Goal: Task Accomplishment & Management: Manage account settings

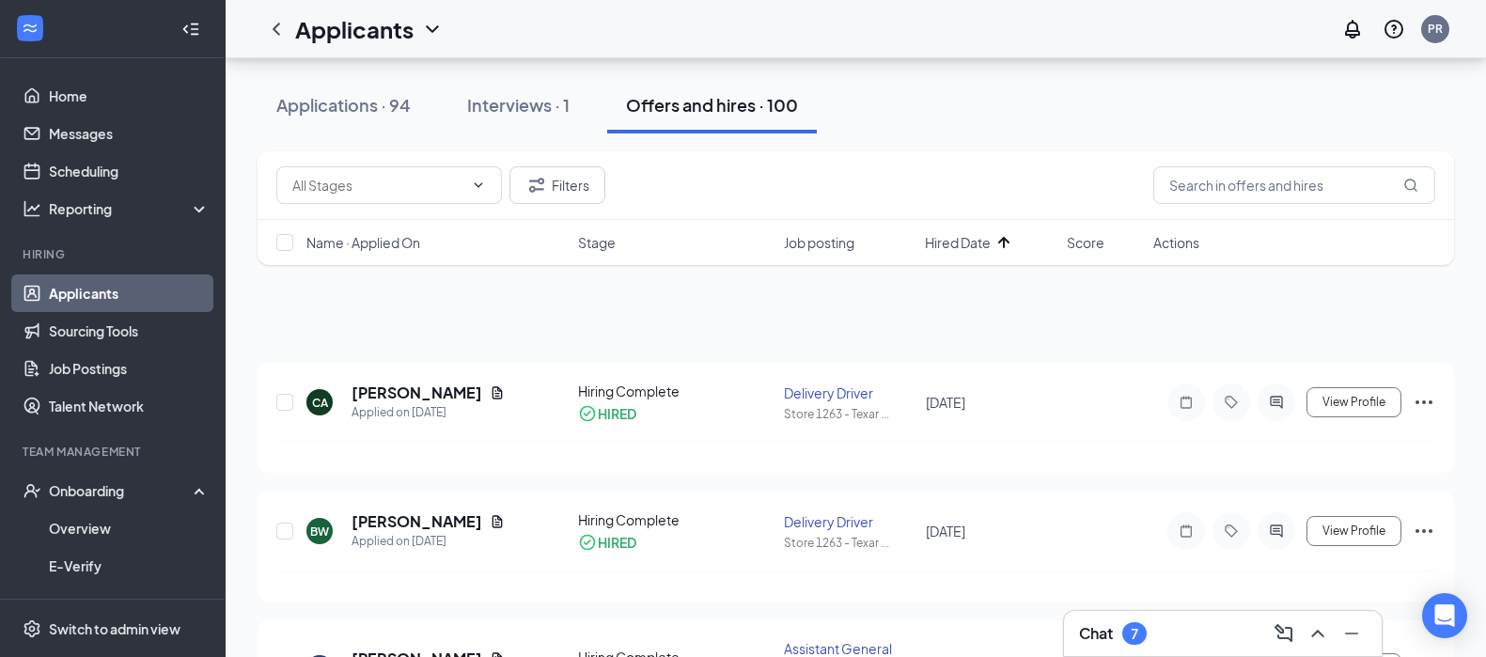
scroll to position [13019, 0]
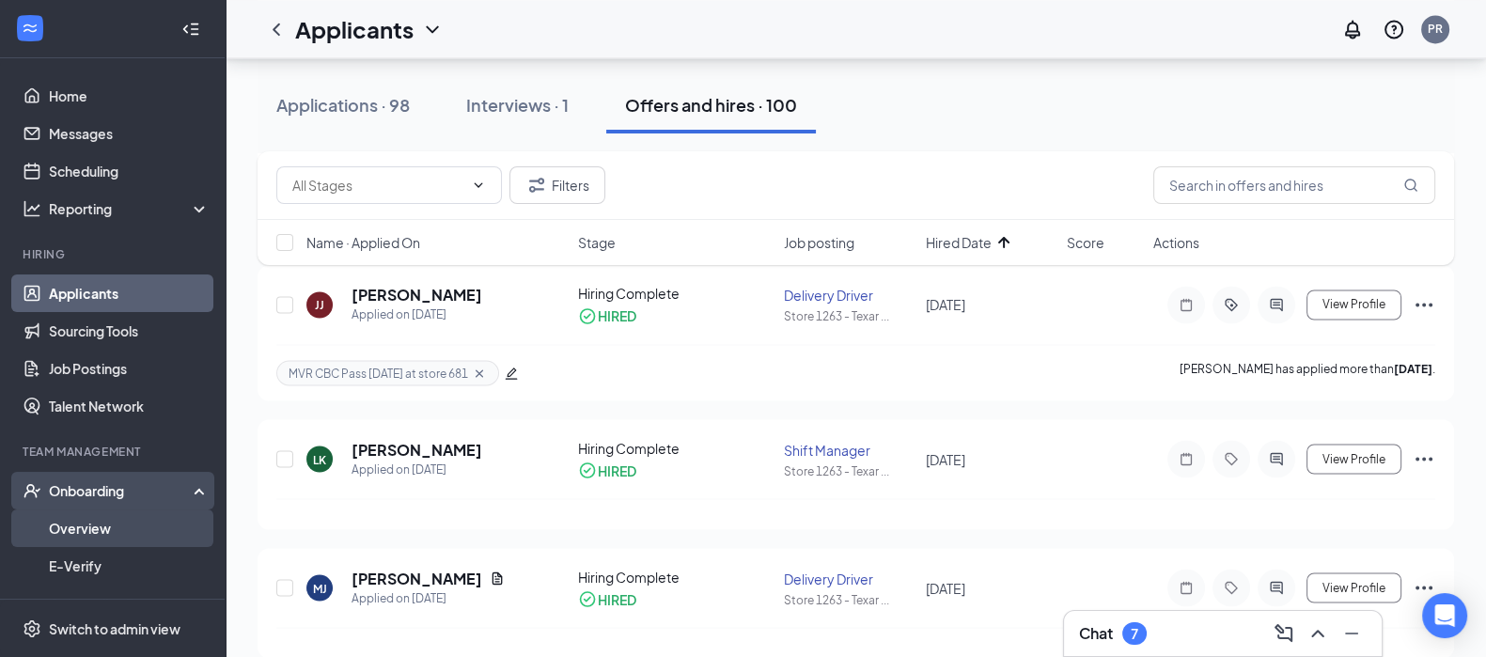
click at [102, 525] on link "Overview" at bounding box center [129, 529] width 161 height 38
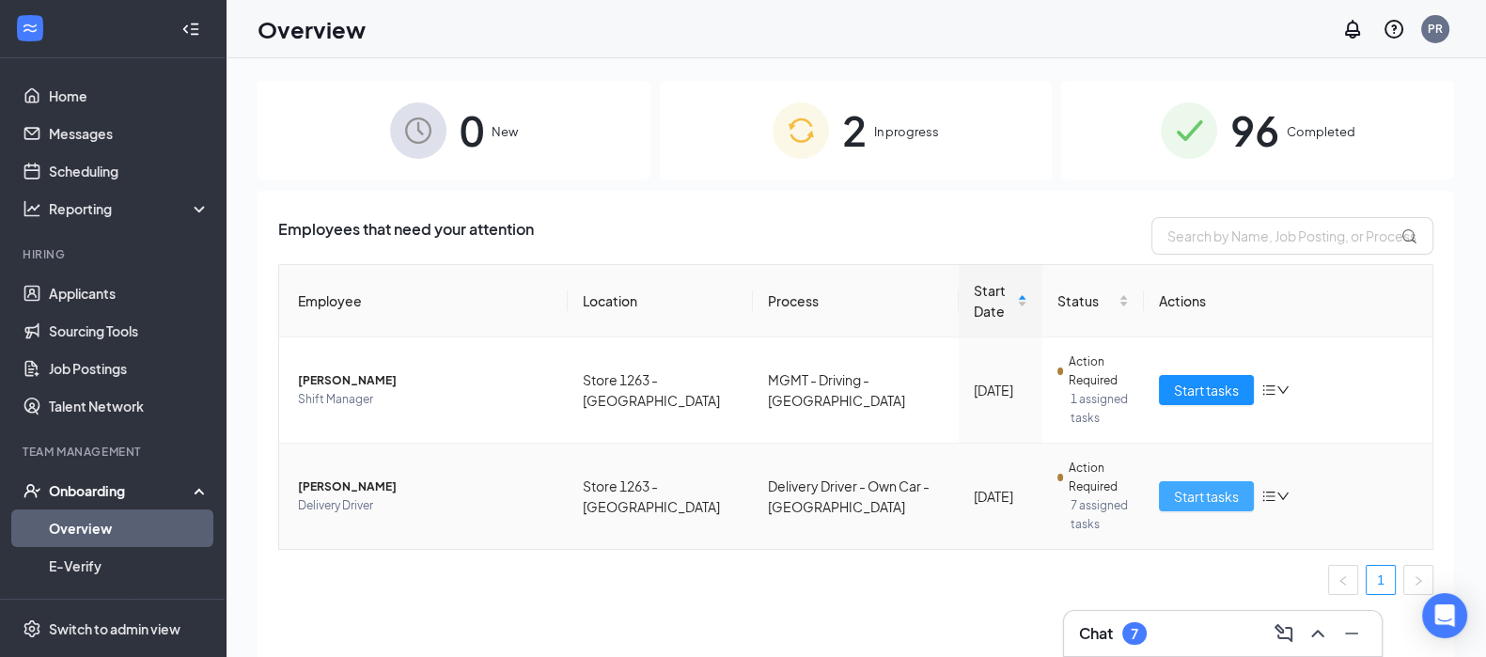
click at [1203, 492] on span "Start tasks" at bounding box center [1206, 496] width 65 height 21
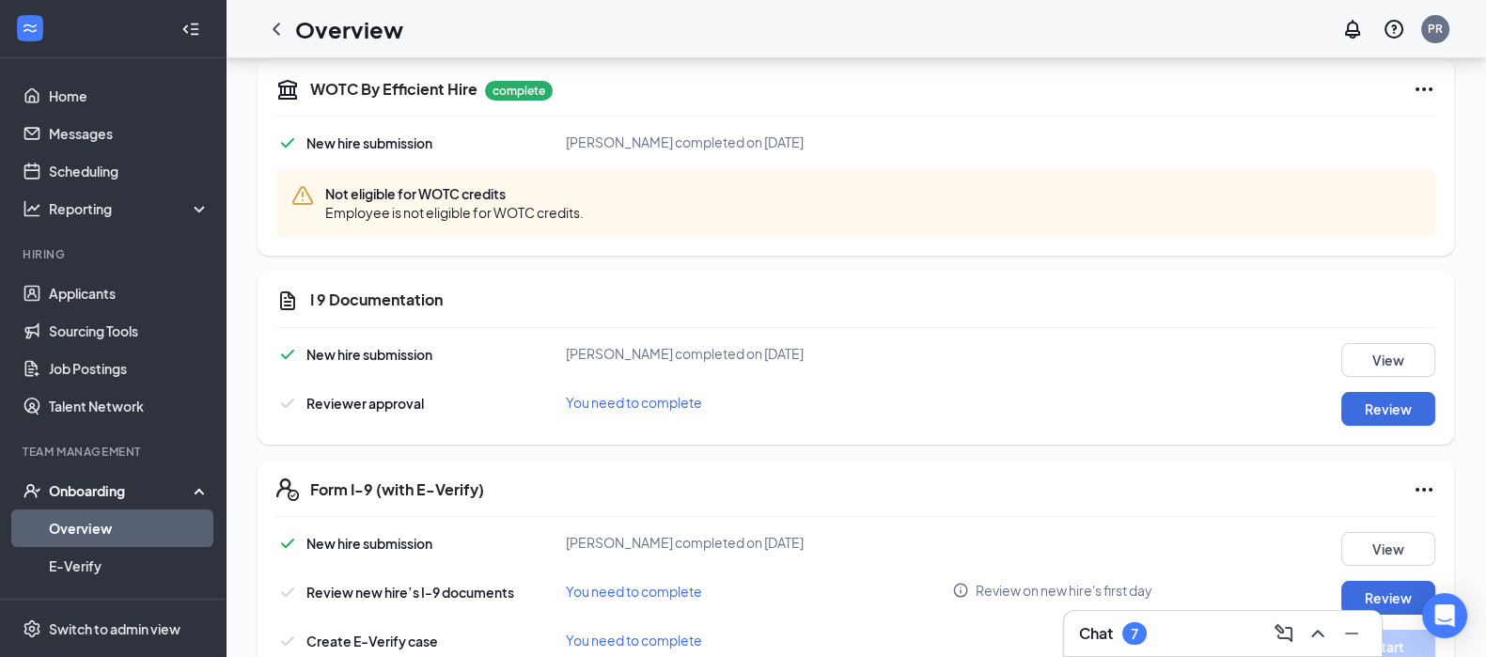
scroll to position [353, 0]
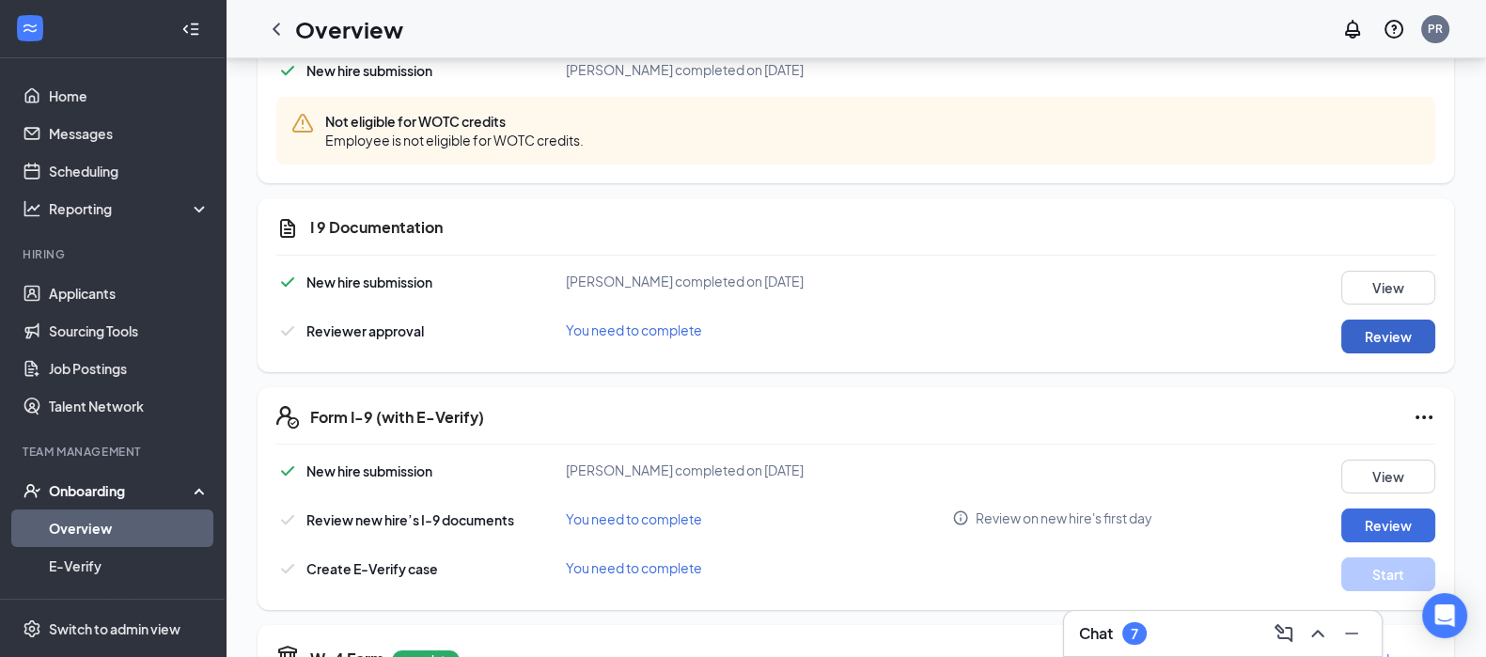
click at [1372, 341] on button "Review" at bounding box center [1388, 337] width 94 height 34
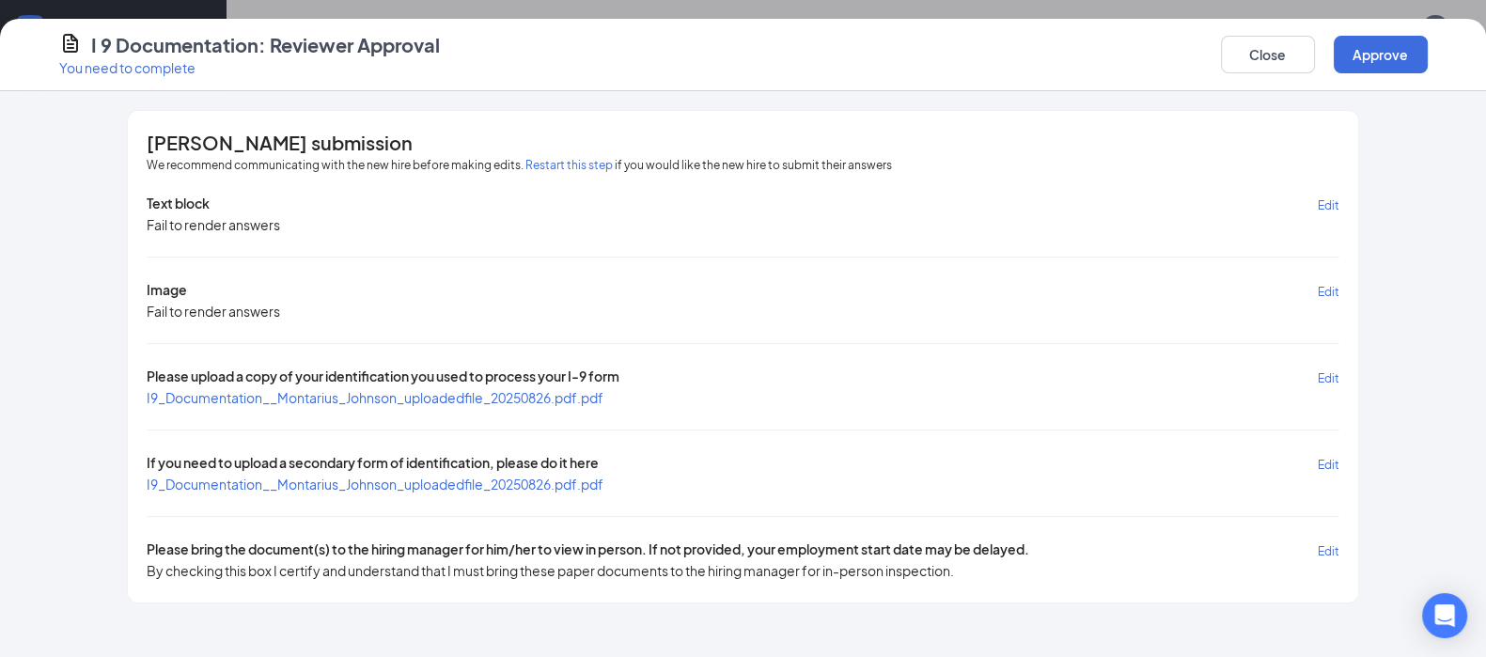
click at [300, 393] on span "I9_Documentation__Montarius_Johnson_uploadedfile_20250826.pdf.pdf" at bounding box center [375, 397] width 457 height 17
click at [406, 484] on span "I9_Documentation__Montarius_Johnson_uploadedfile_20250826.pdf.pdf" at bounding box center [375, 484] width 457 height 17
click at [545, 165] on button "Restart this step" at bounding box center [568, 165] width 87 height 19
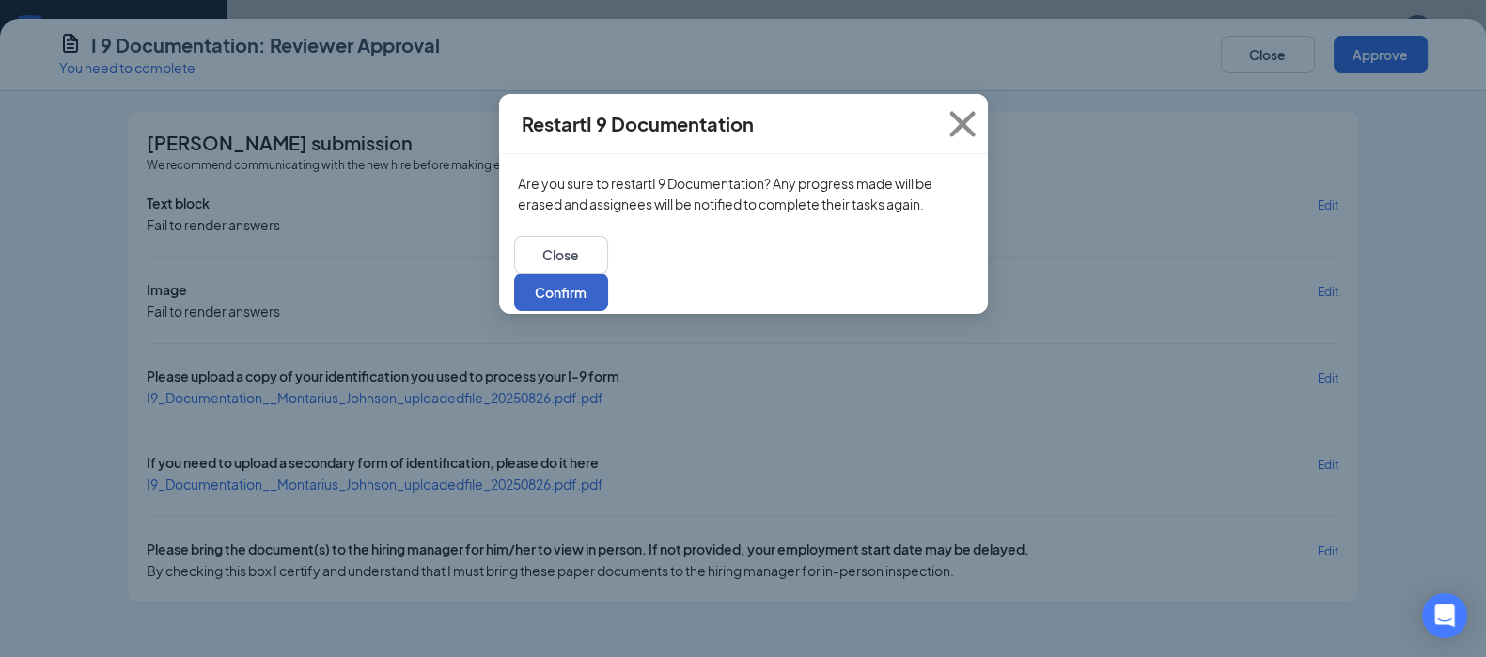
click at [608, 274] on button "Confirm" at bounding box center [561, 293] width 94 height 38
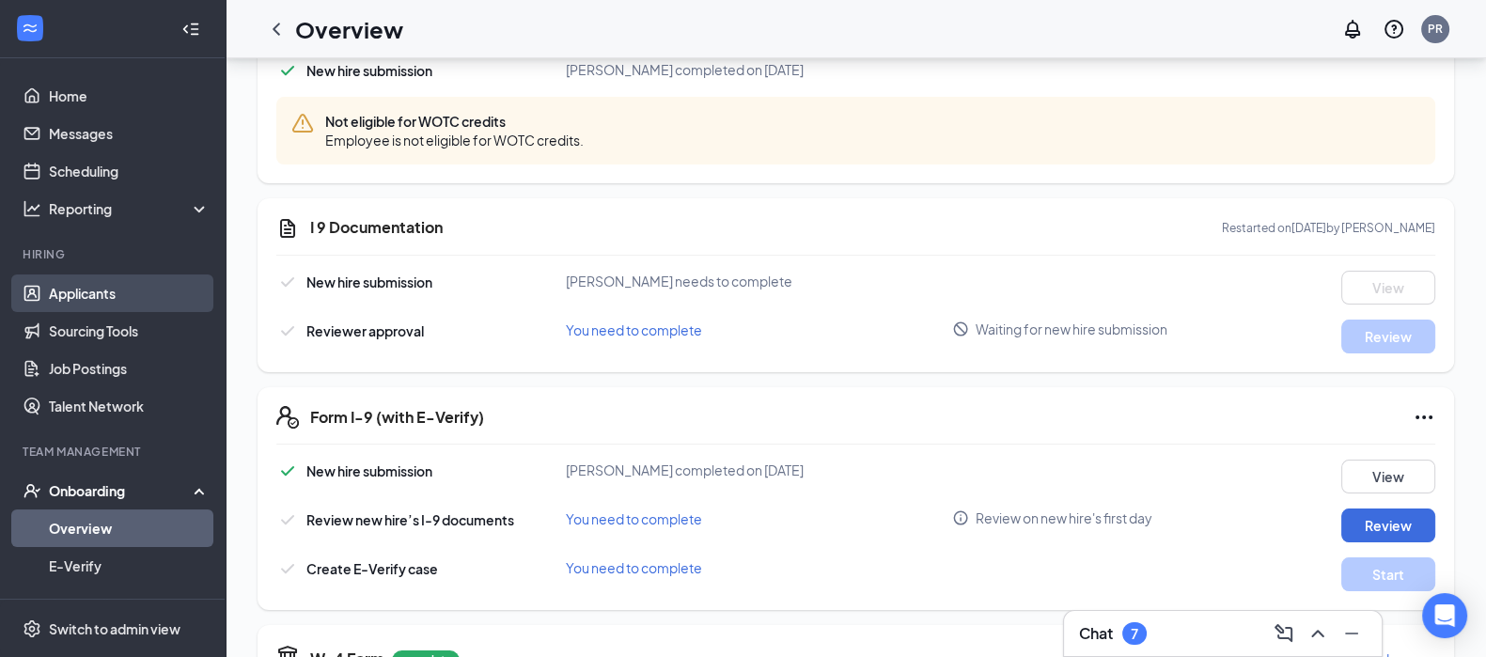
click at [85, 286] on link "Applicants" at bounding box center [129, 293] width 161 height 38
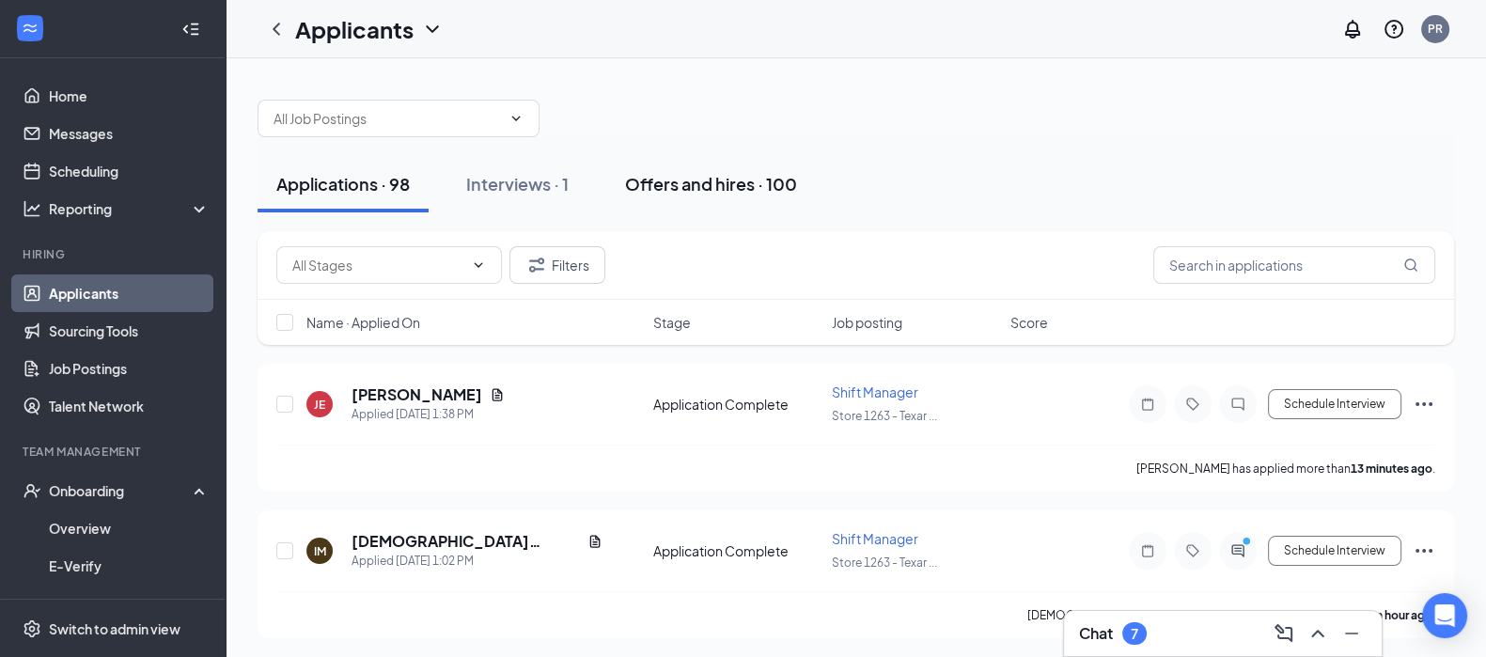
click at [689, 181] on div "Offers and hires · 100" at bounding box center [711, 184] width 172 height 24
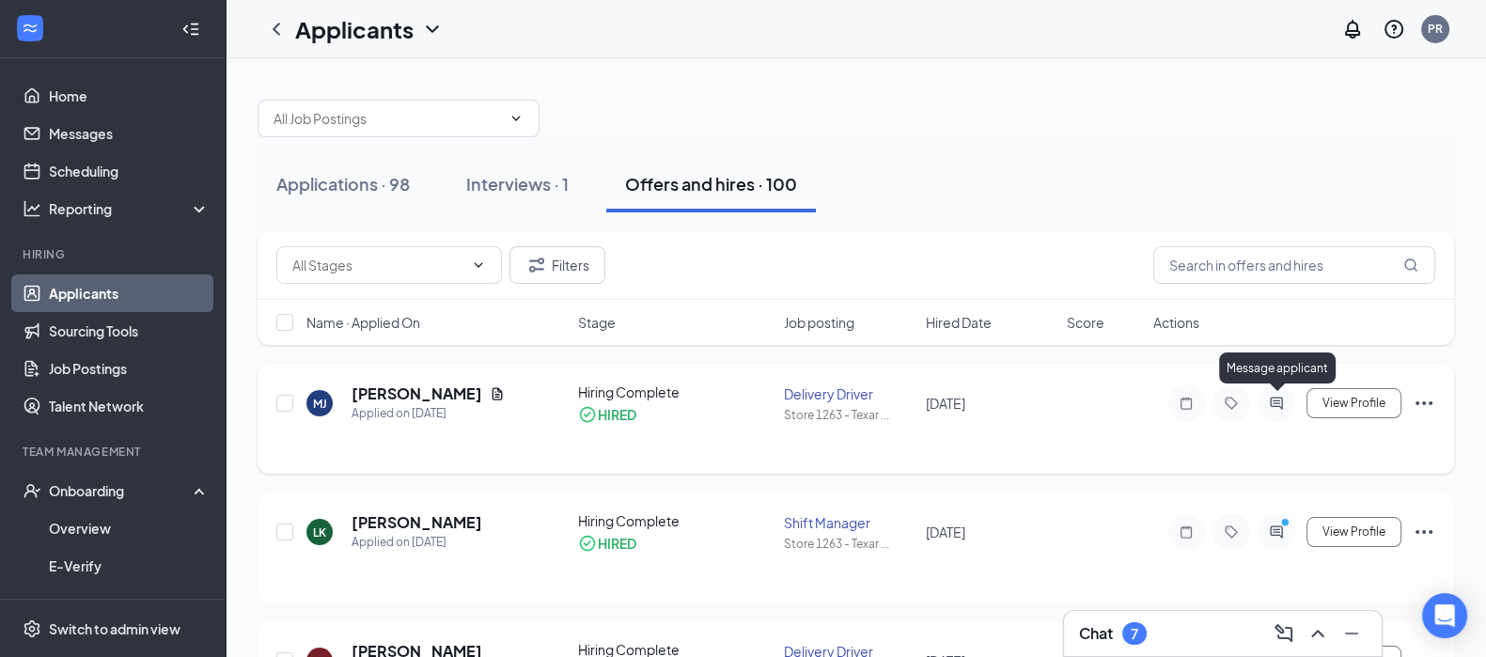
click at [1270, 399] on icon "ActiveChat" at bounding box center [1276, 403] width 23 height 15
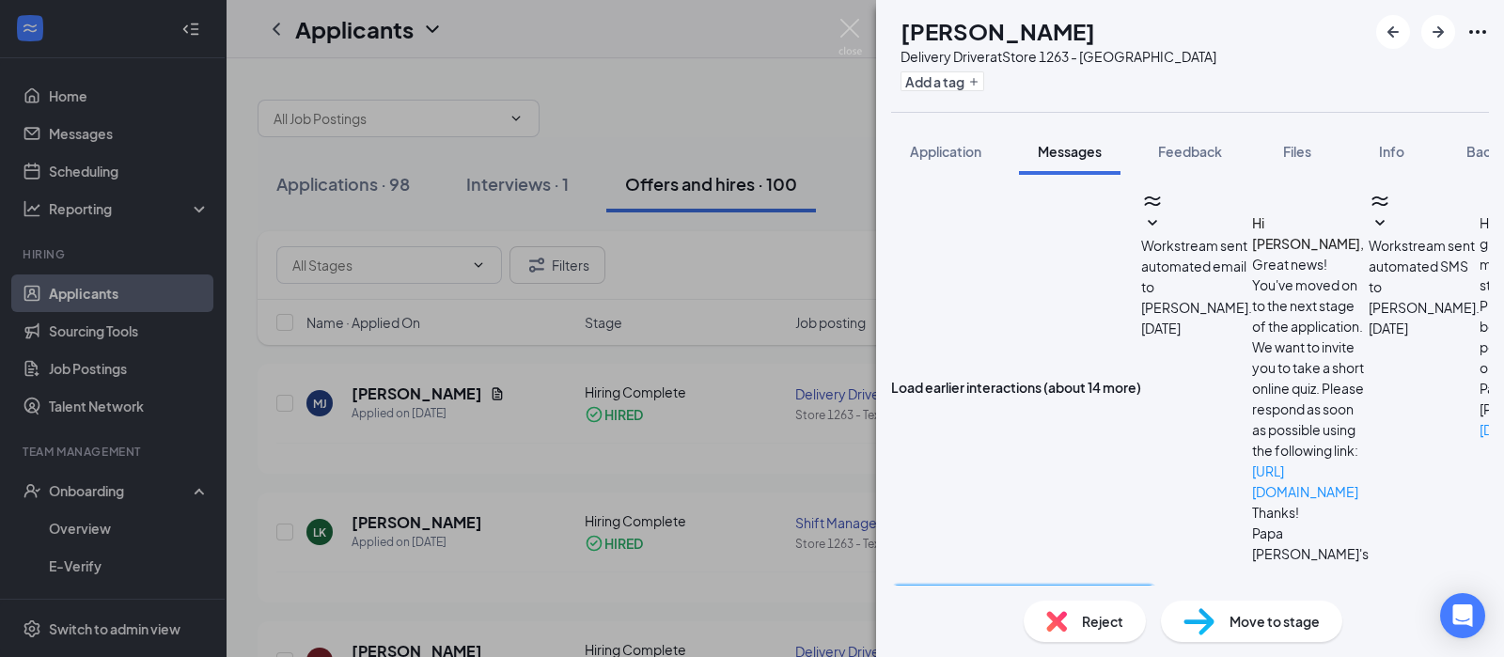
click at [1046, 585] on textarea at bounding box center [1023, 641] width 265 height 113
type textarea "I just restarted your I-9 documents stage. Please upload a copy of your DL and …"
checkbox input "true"
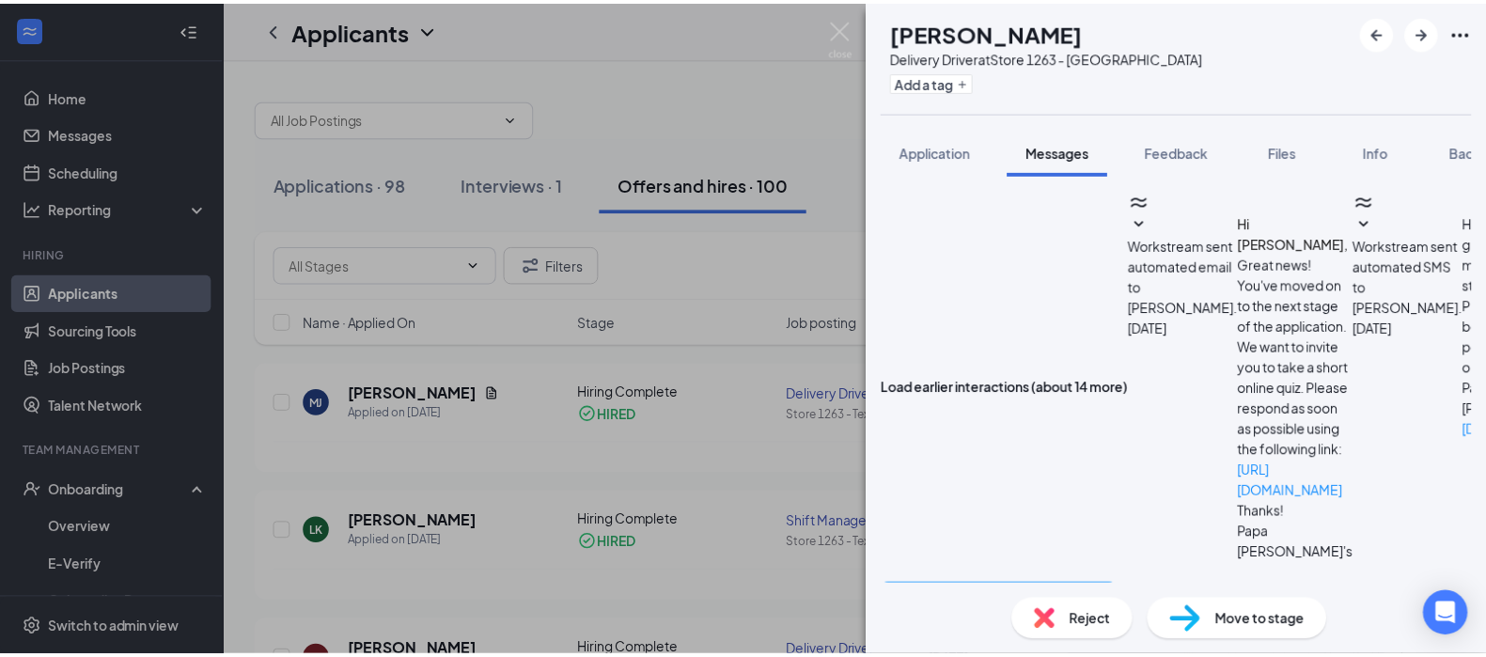
scroll to position [776, 0]
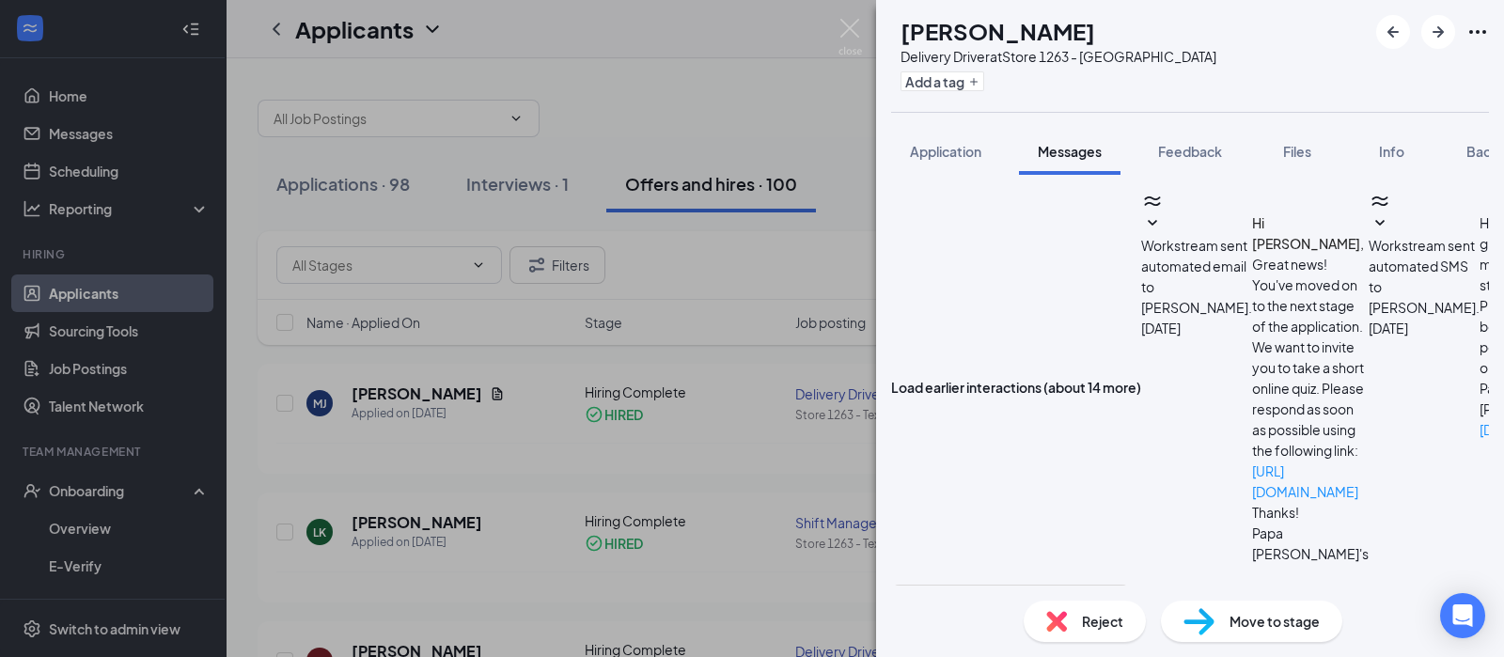
click at [91, 524] on div "[PERSON_NAME] Delivery Driver at Store 1263 - Texarkana Add a tag Application M…" at bounding box center [752, 328] width 1504 height 657
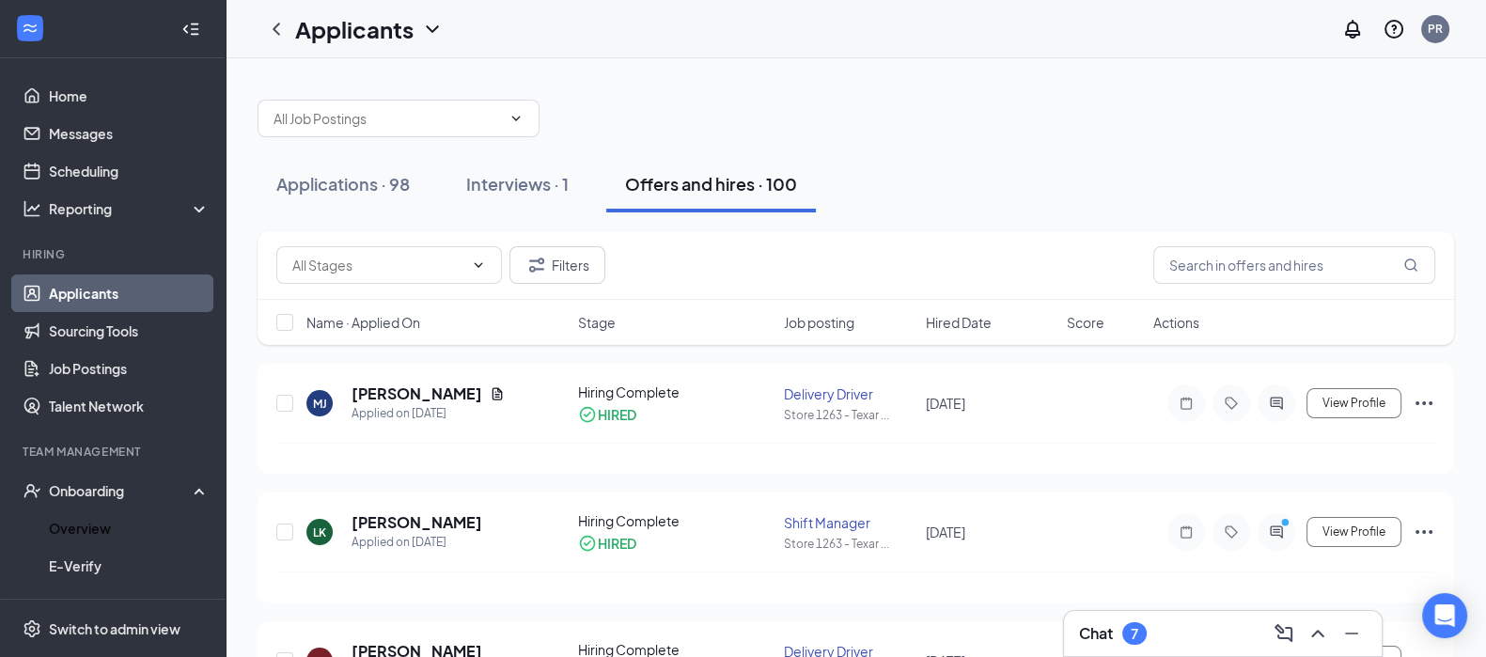
click at [91, 524] on link "Overview" at bounding box center [129, 529] width 161 height 38
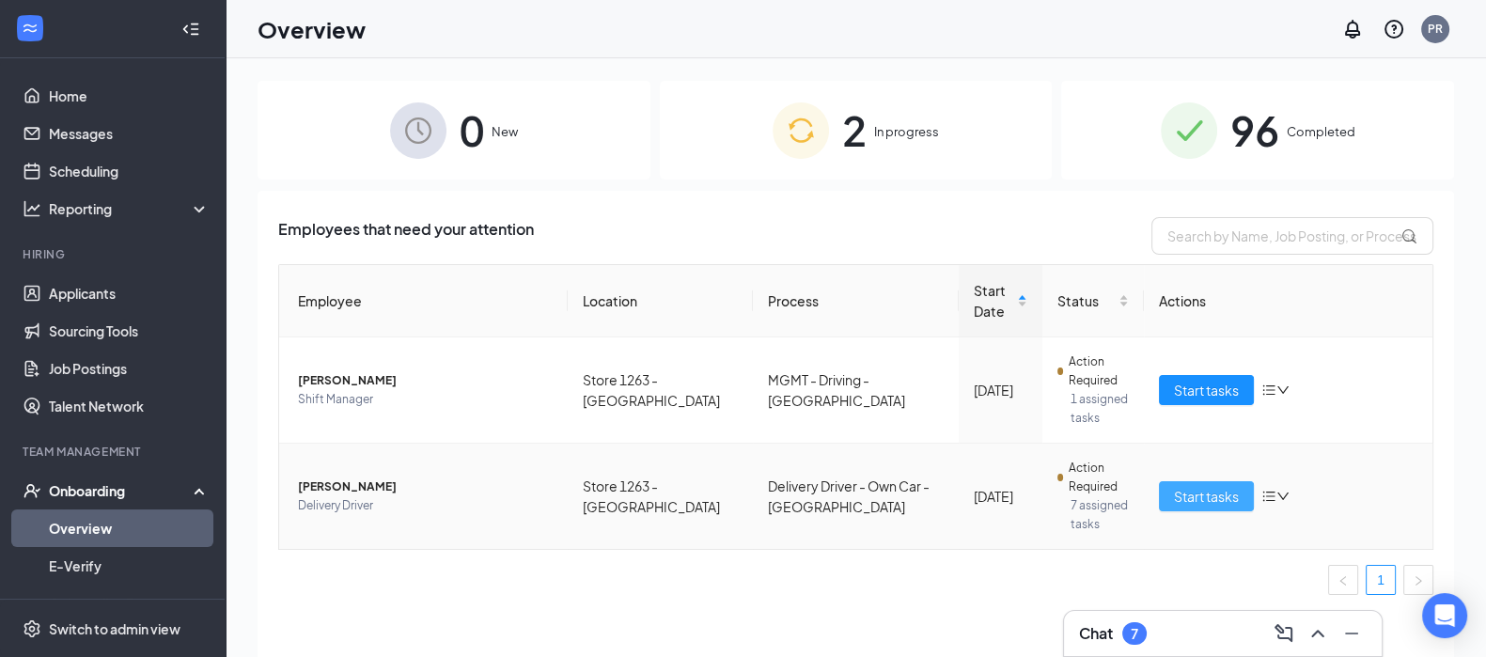
click at [1216, 502] on span "Start tasks" at bounding box center [1206, 496] width 65 height 21
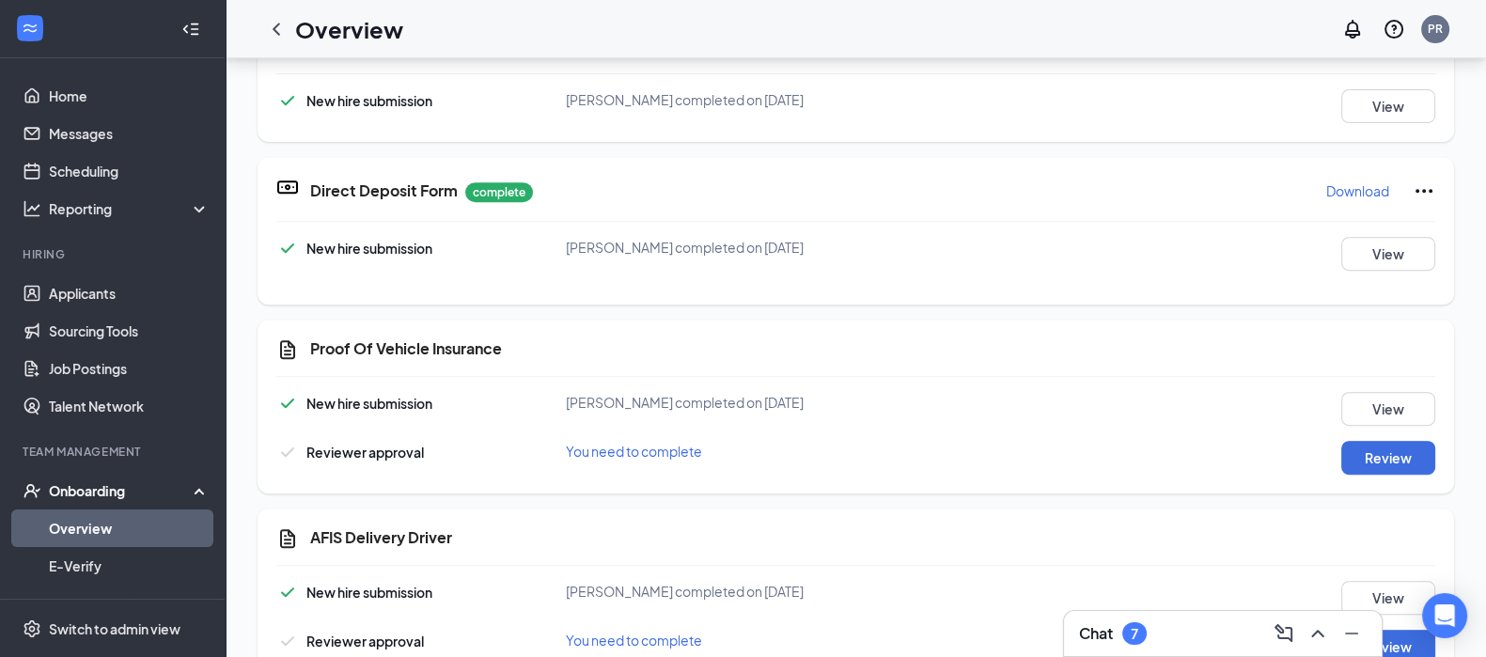
scroll to position [1058, 0]
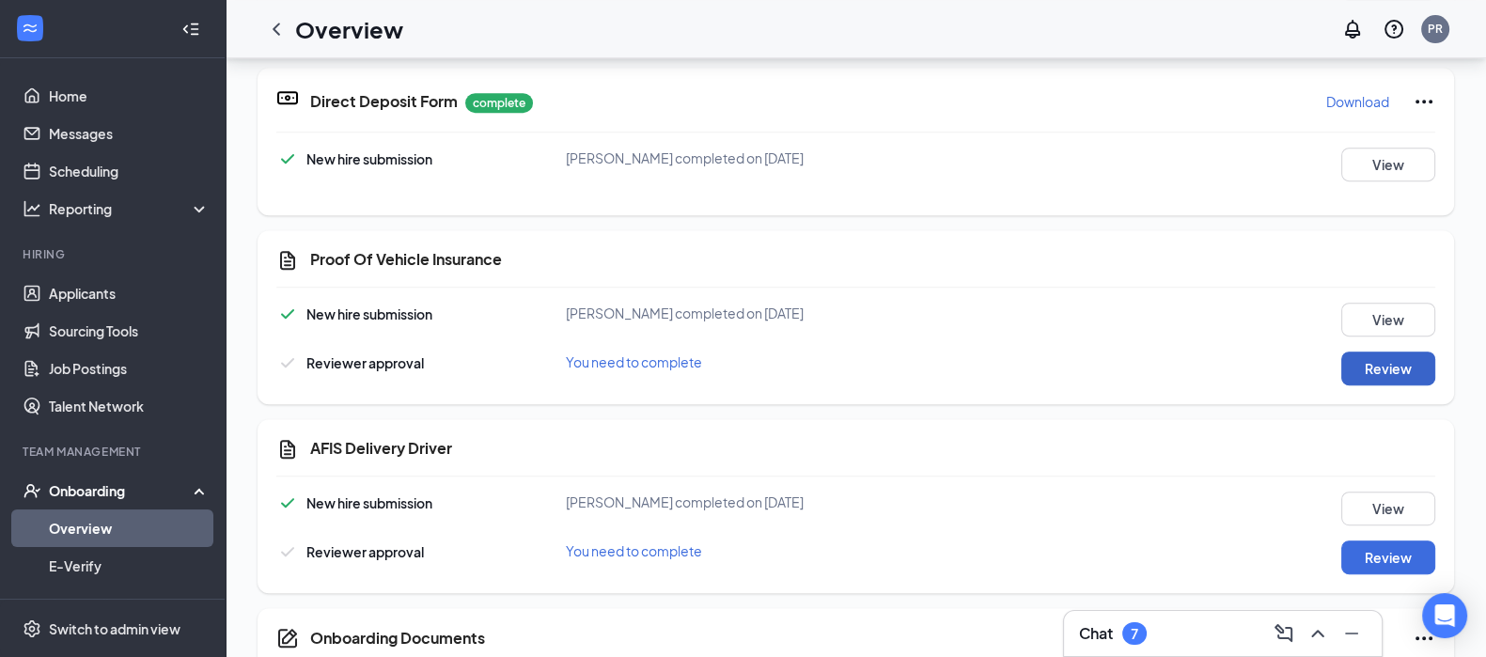
click at [1378, 365] on button "Review" at bounding box center [1388, 369] width 94 height 34
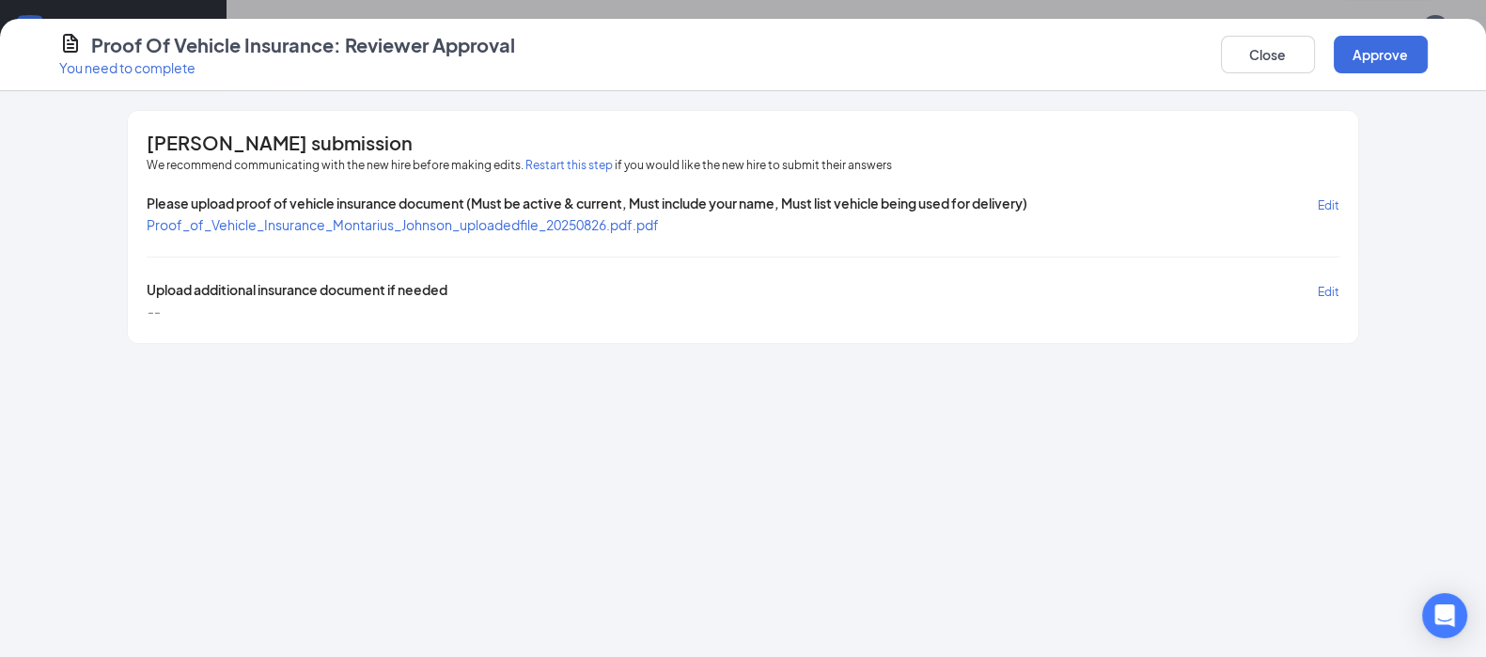
click at [419, 223] on span "Proof_of_Vehicle_Insurance_Montarius_Johnson_uploadedfile_20250826.pdf.pdf" at bounding box center [403, 224] width 512 height 17
click at [1403, 51] on button "Approve" at bounding box center [1381, 55] width 94 height 38
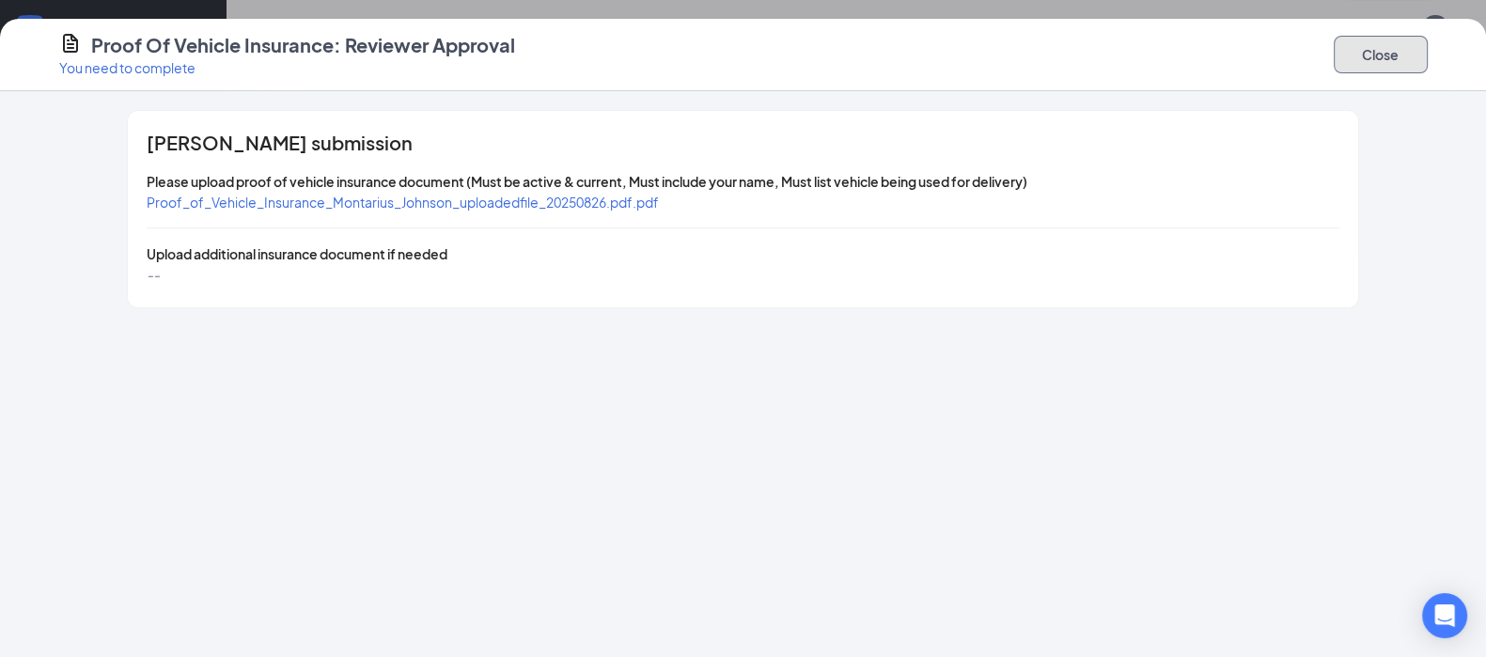
click at [1385, 54] on button "Close" at bounding box center [1381, 55] width 94 height 38
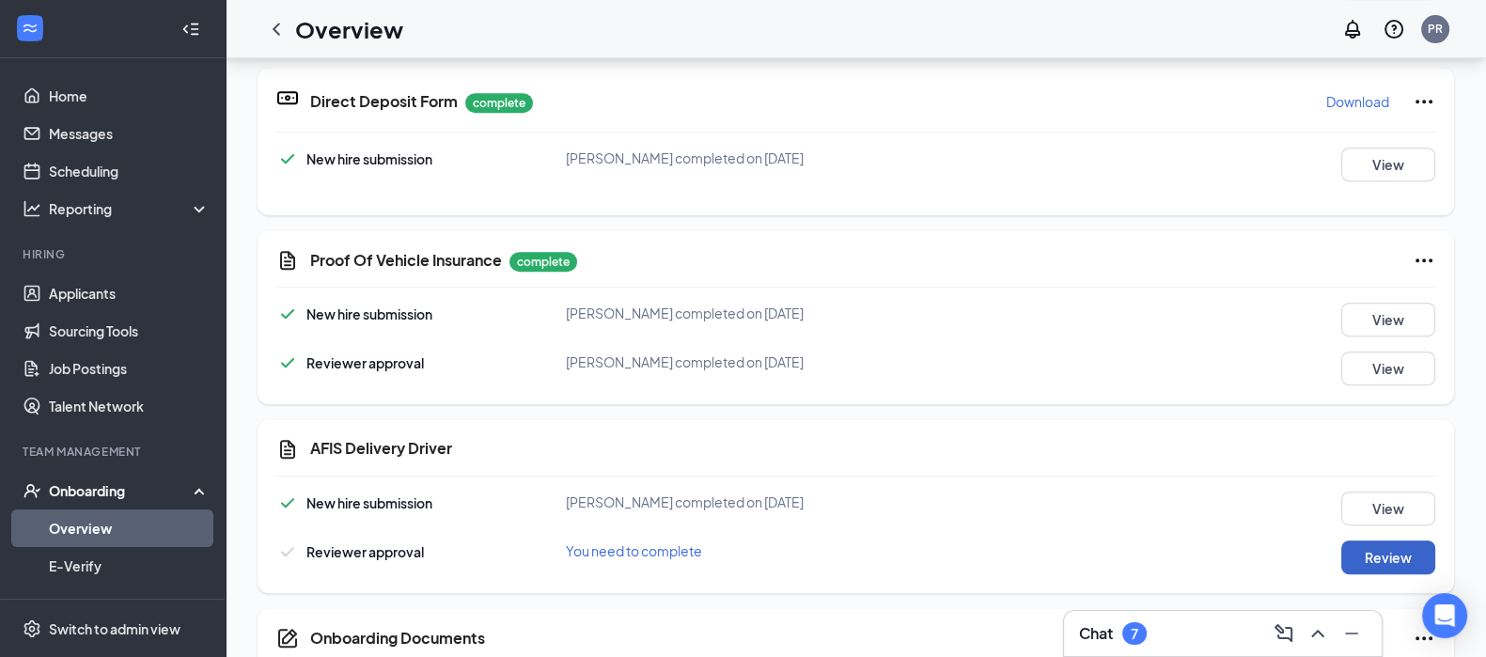
click at [1380, 557] on button "Review" at bounding box center [1388, 558] width 94 height 34
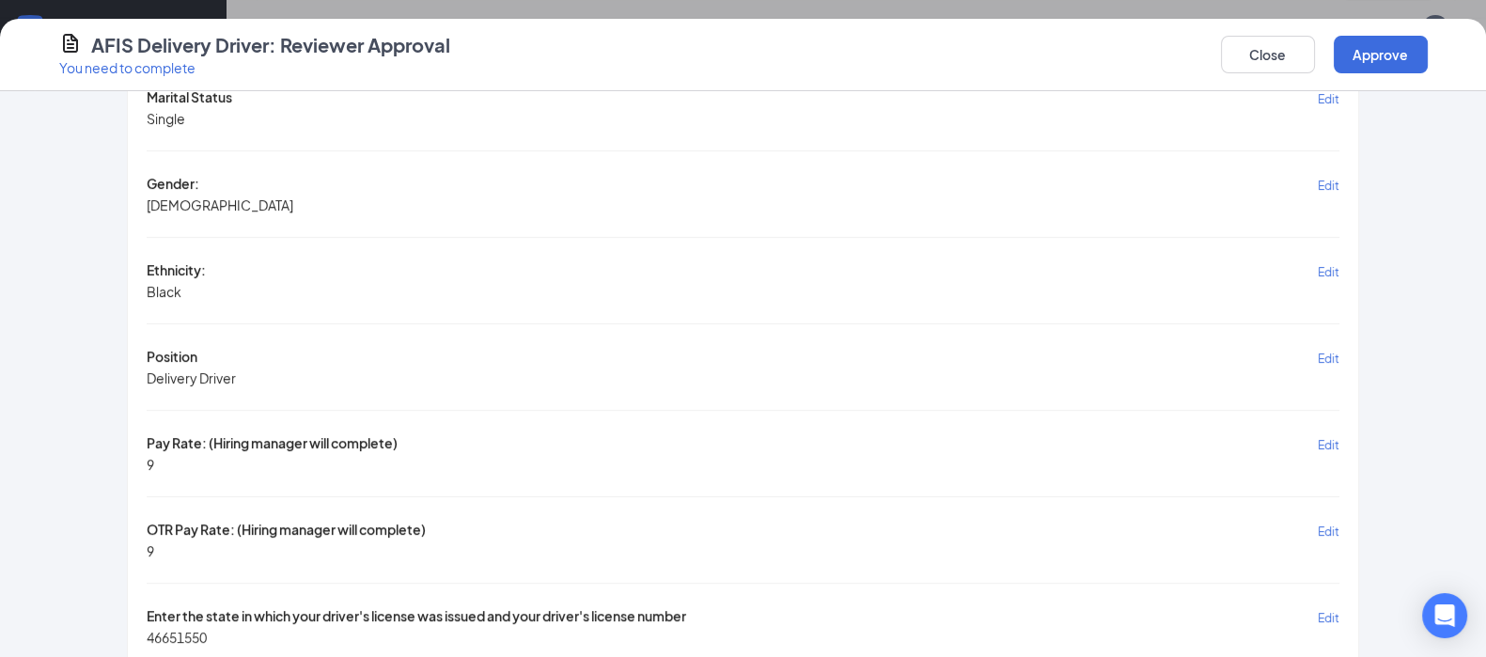
scroll to position [1175, 0]
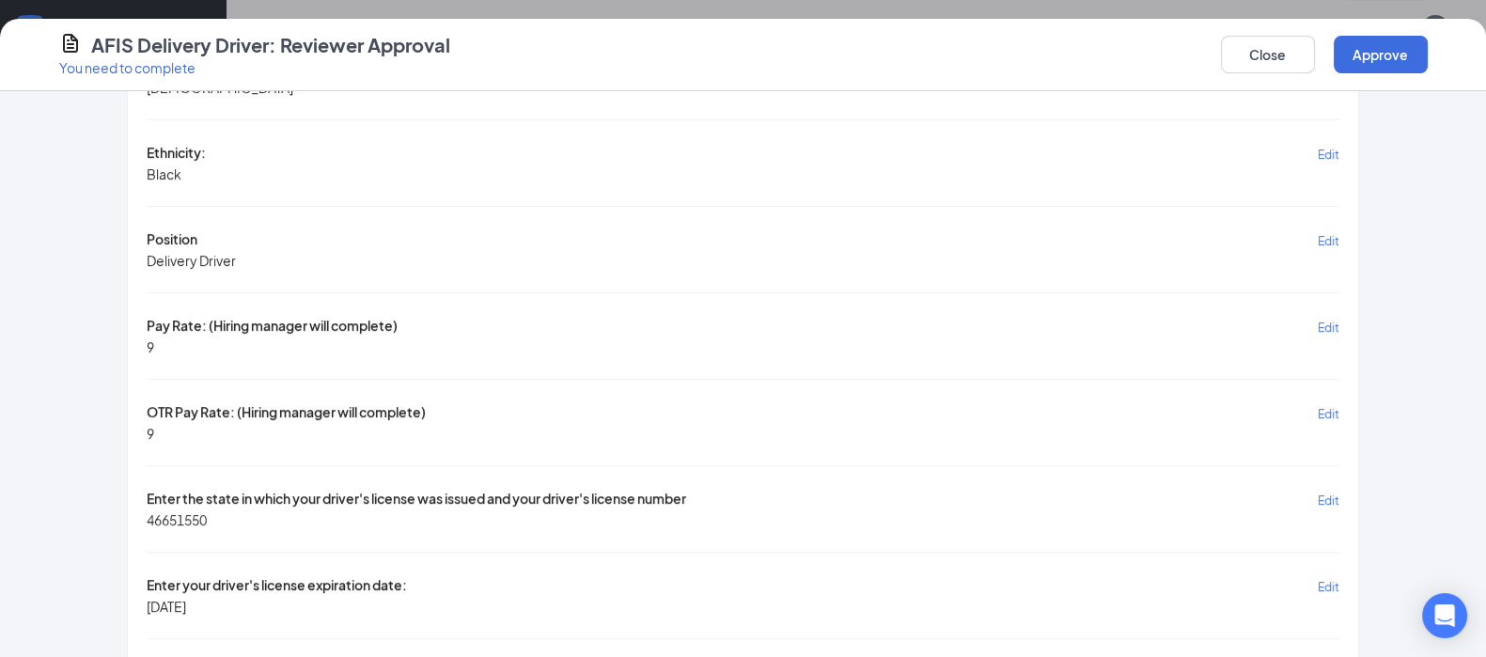
click at [1318, 407] on span "Edit" at bounding box center [1329, 414] width 22 height 14
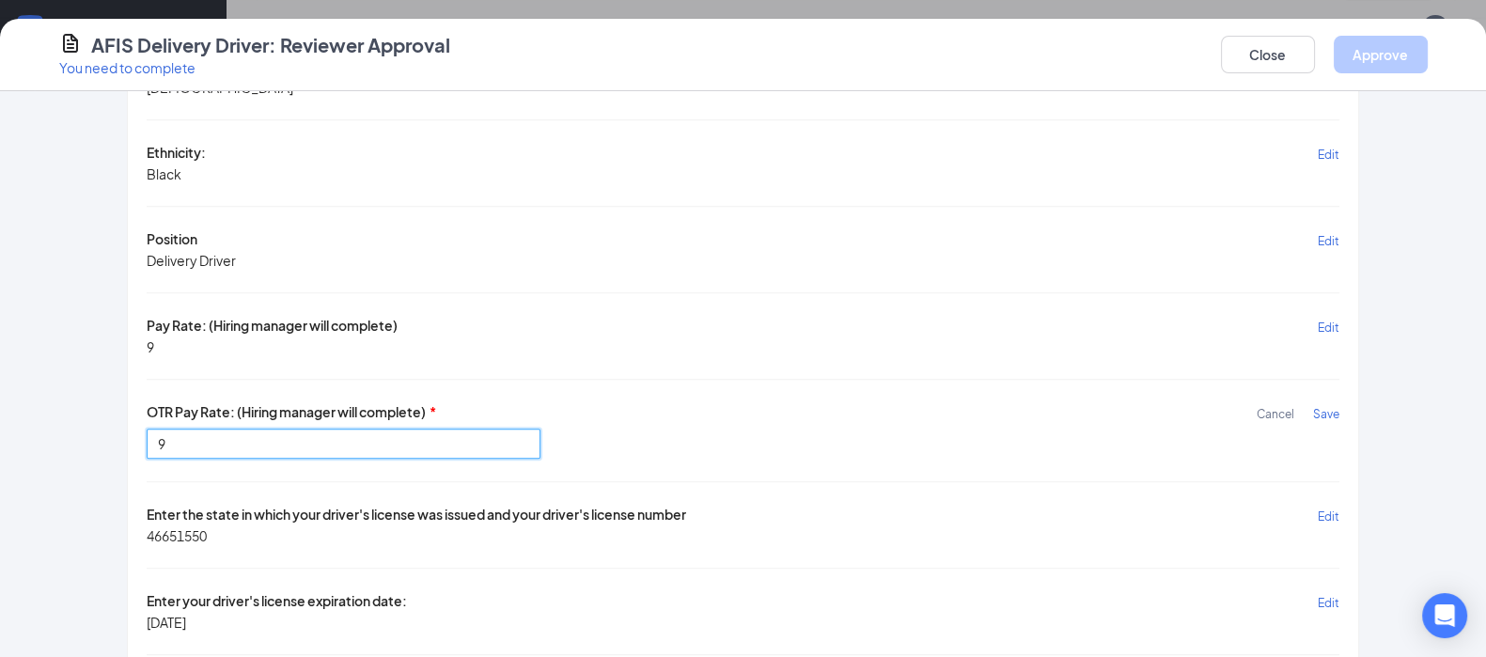
drag, startPoint x: 222, startPoint y: 432, endPoint x: 91, endPoint y: 421, distance: 131.2
click at [91, 421] on div "[PERSON_NAME] submission We recommend communicating with the new hire before ma…" at bounding box center [744, 314] width 1444 height 2758
type input "4.00"
click at [1327, 407] on span "Save" at bounding box center [1326, 414] width 26 height 14
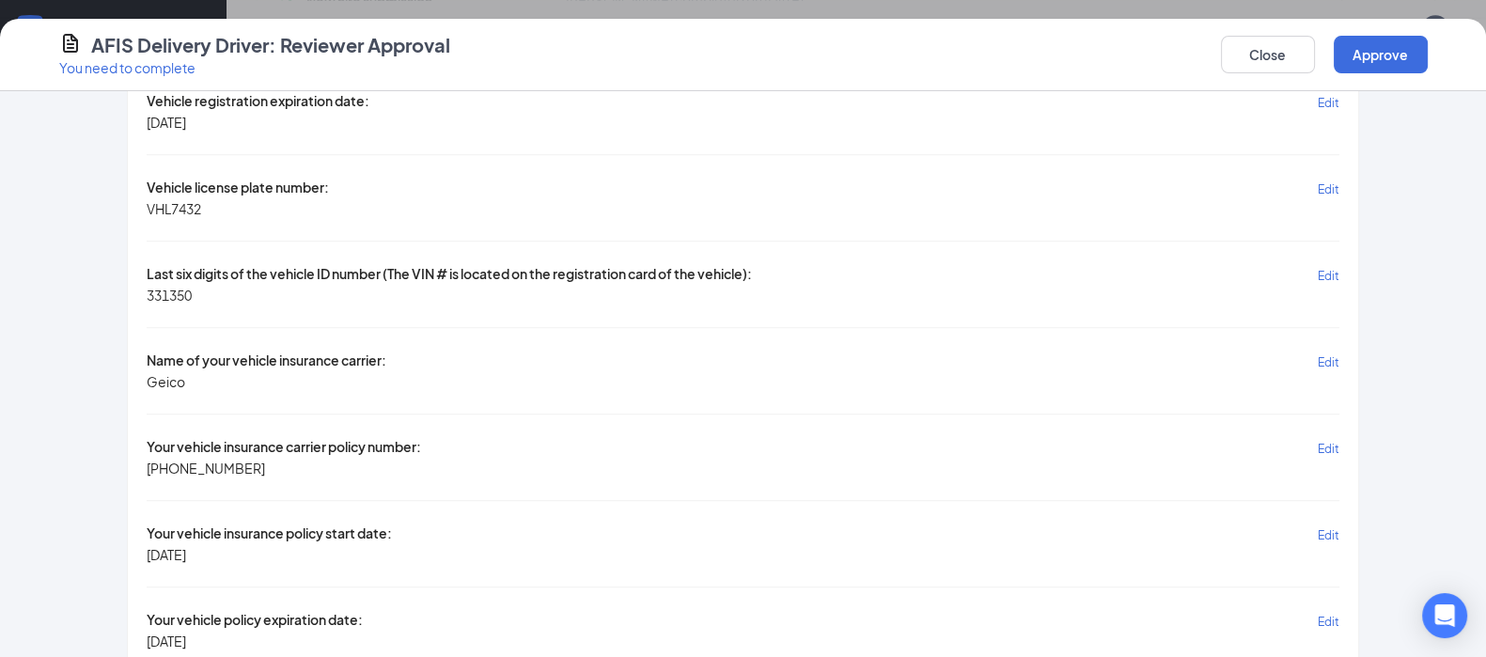
scroll to position [1410, 0]
click at [1387, 54] on button "Approve" at bounding box center [1381, 55] width 94 height 38
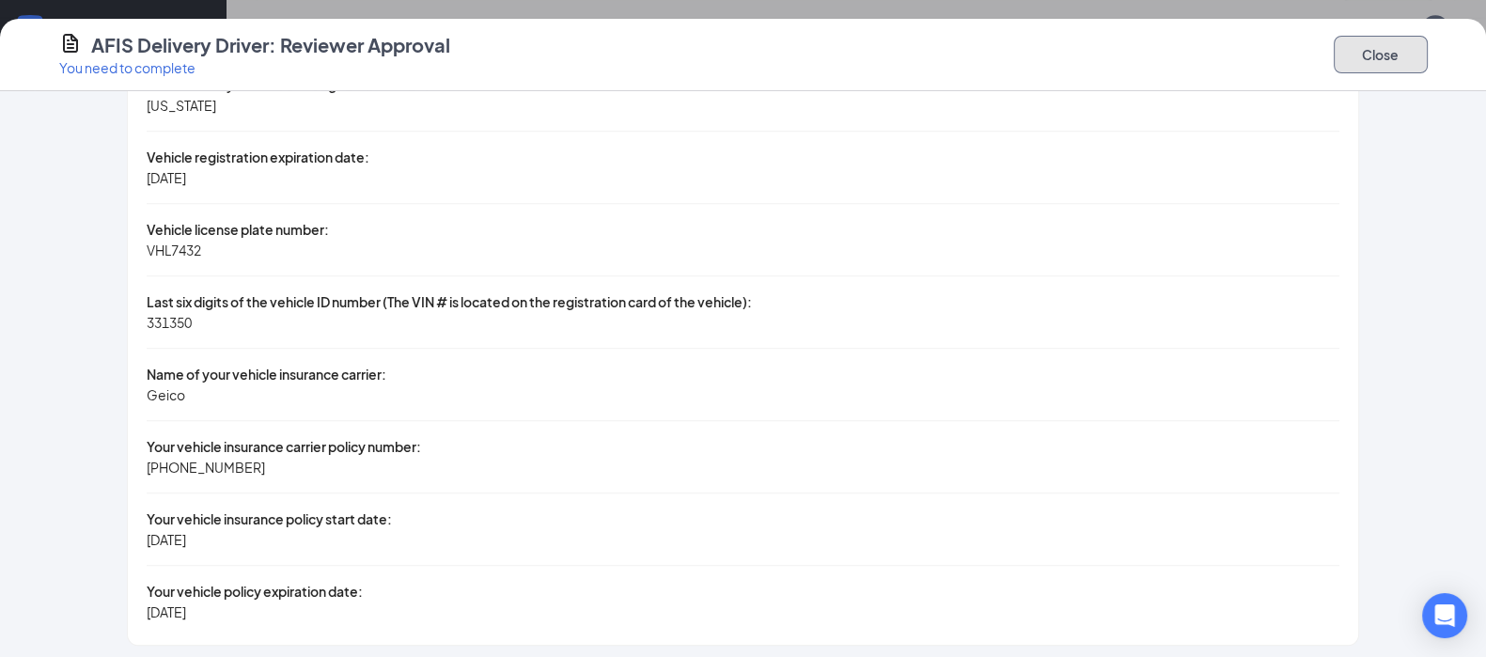
click at [1388, 58] on button "Close" at bounding box center [1381, 55] width 94 height 38
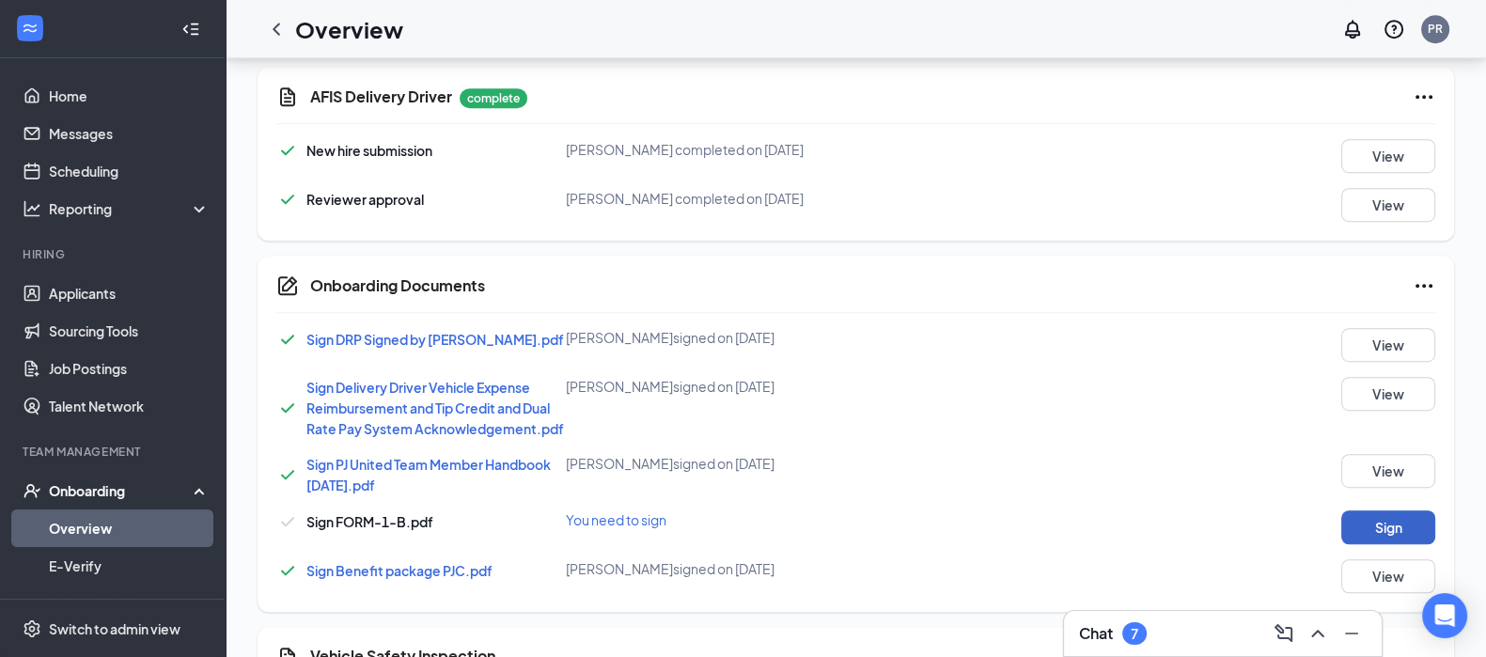
click at [1383, 544] on button "Sign" at bounding box center [1388, 527] width 94 height 34
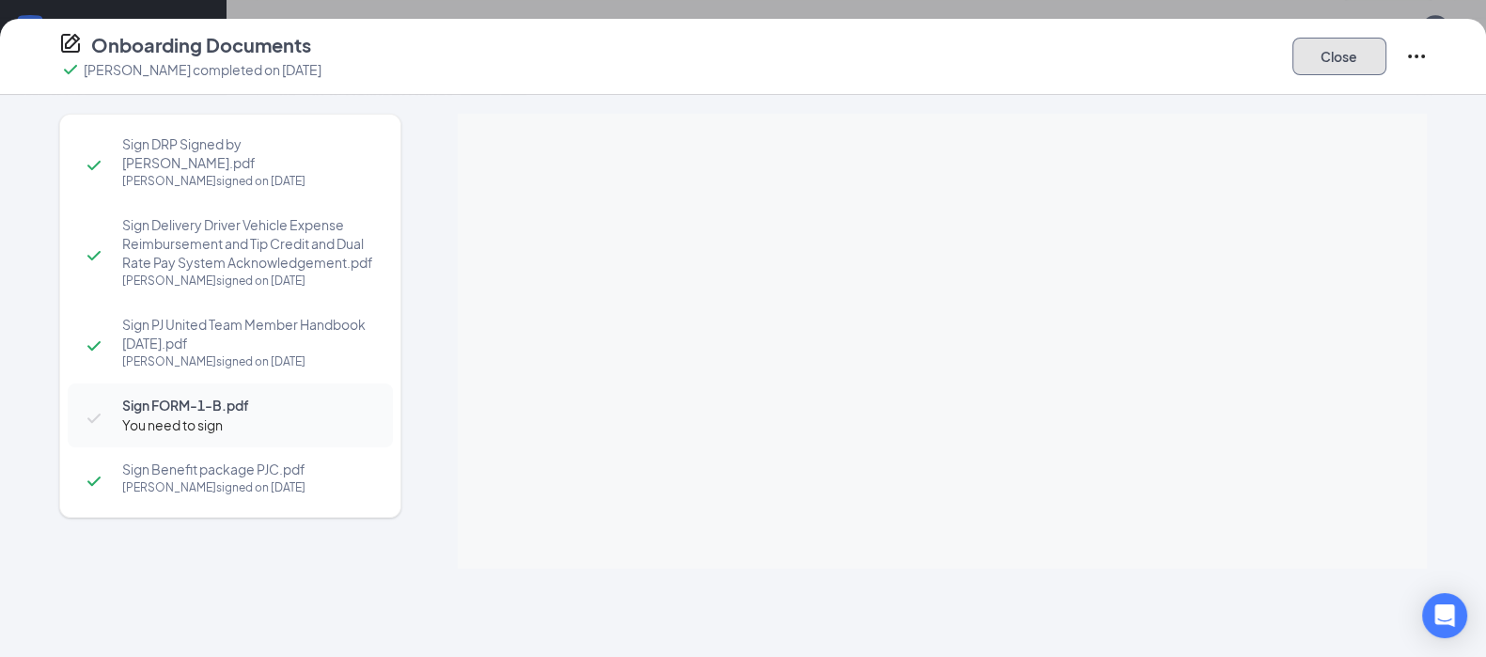
click at [1336, 58] on button "Close" at bounding box center [1340, 57] width 94 height 38
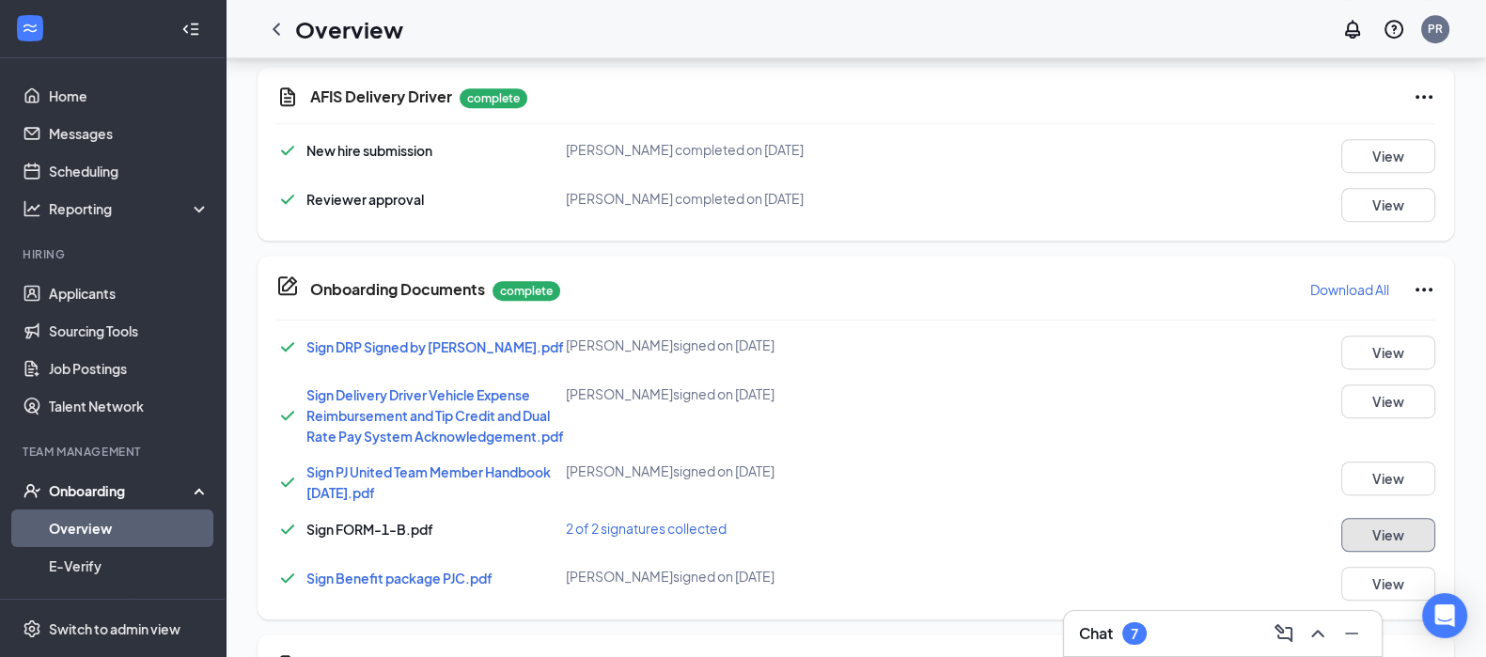
scroll to position [145, 0]
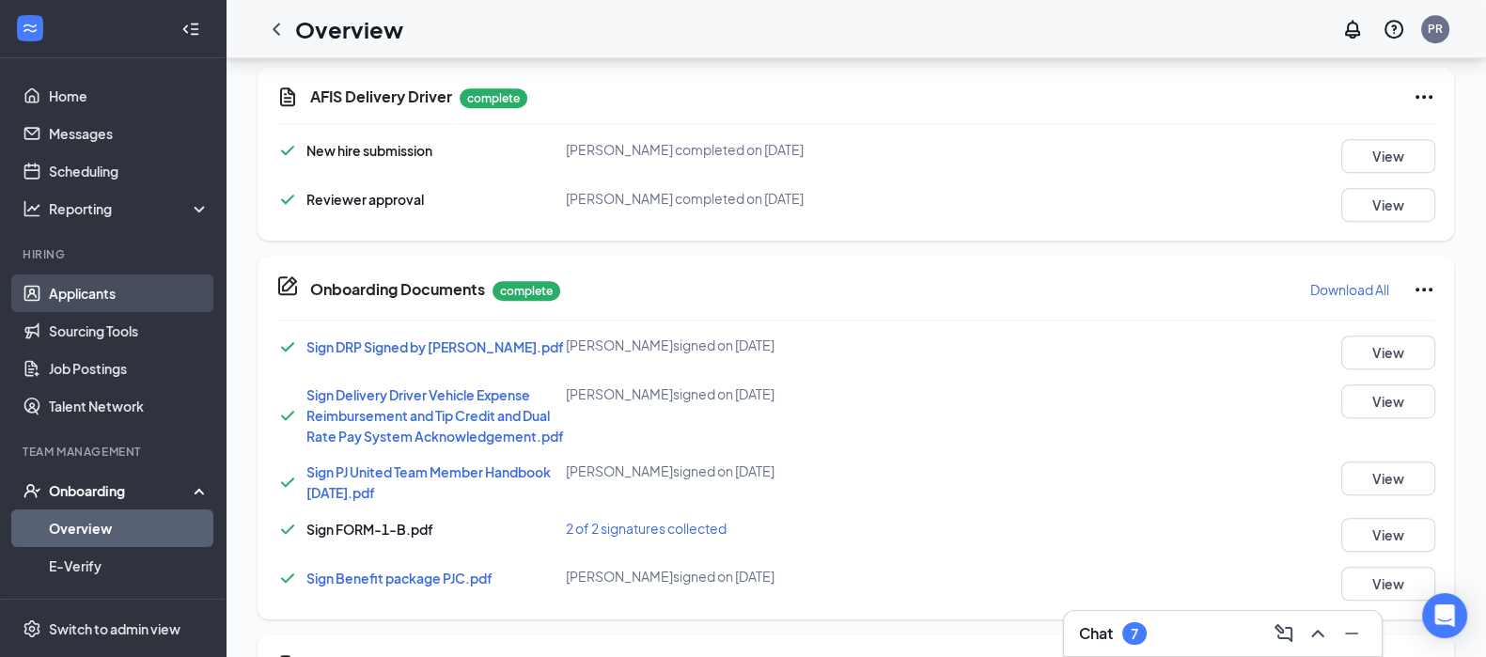
click at [99, 293] on link "Applicants" at bounding box center [129, 293] width 161 height 38
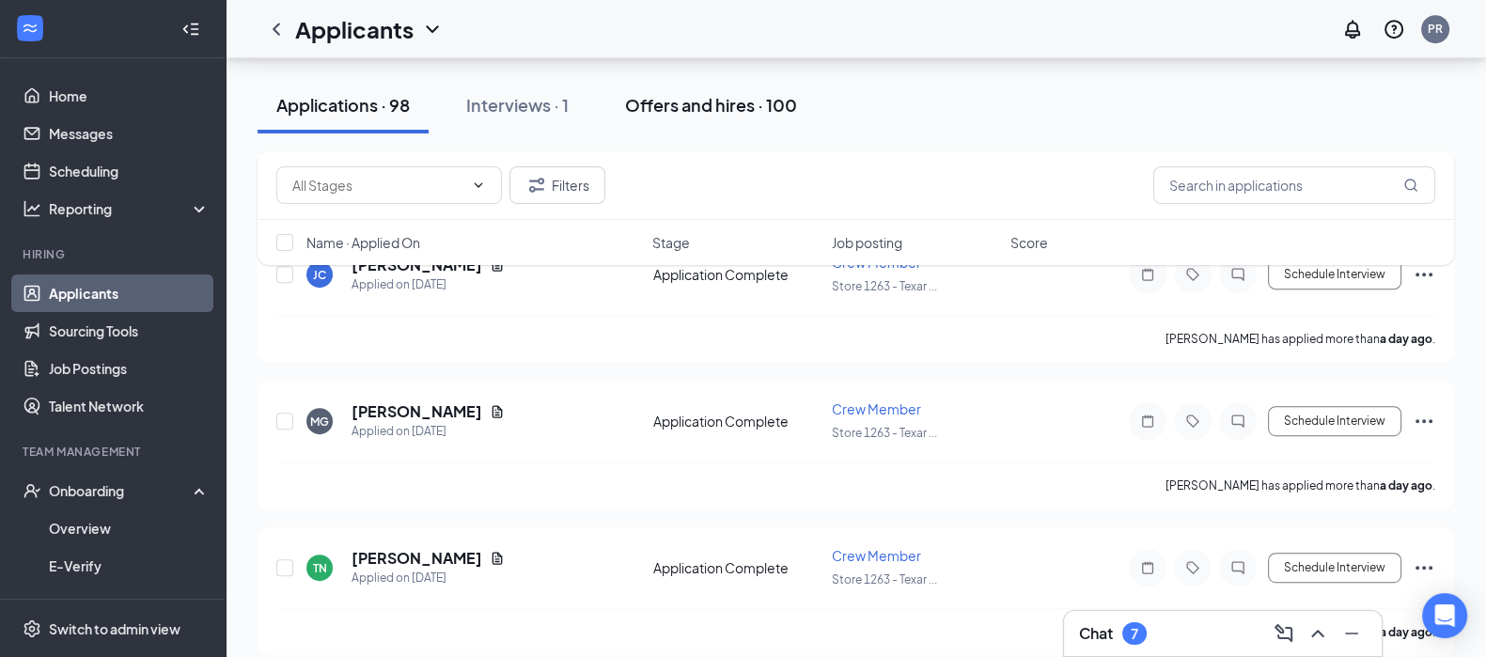
click at [720, 95] on div "Offers and hires · 100" at bounding box center [711, 105] width 172 height 24
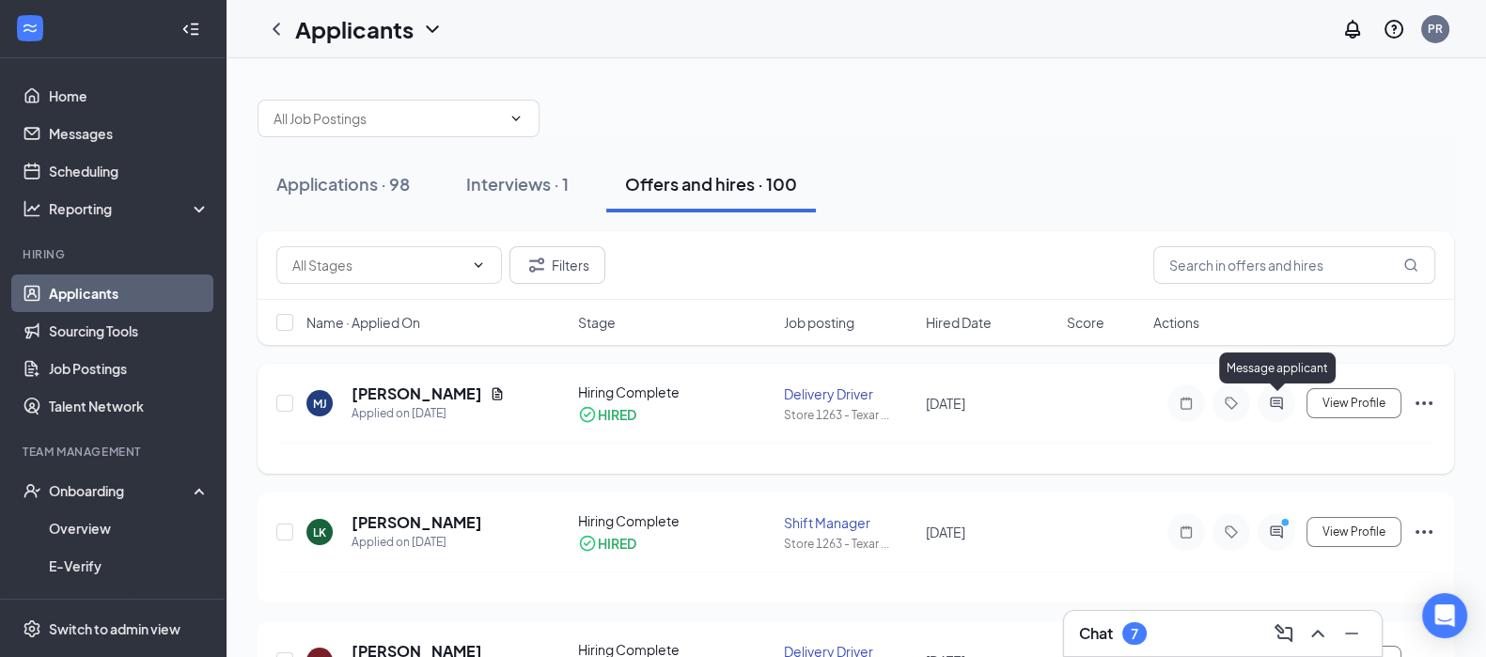
click at [1280, 400] on icon "ActiveChat" at bounding box center [1276, 403] width 23 height 15
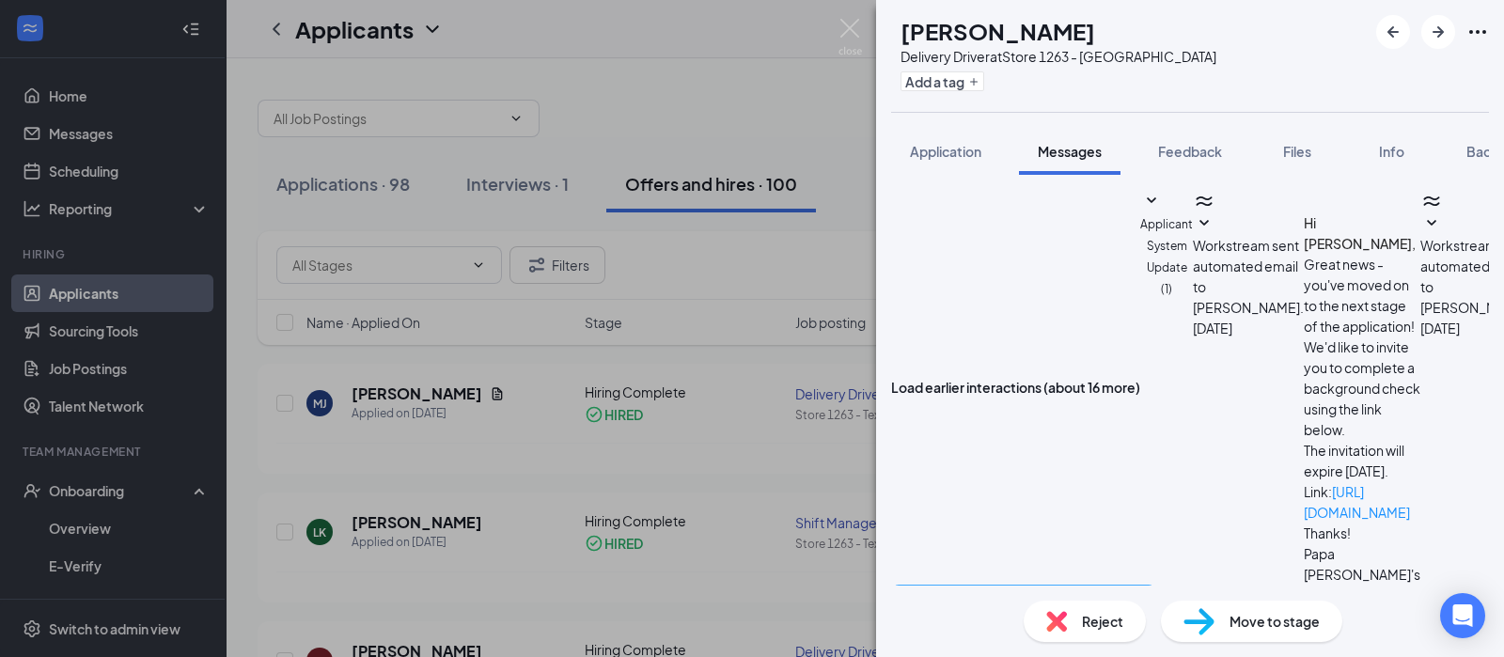
scroll to position [600, 0]
click at [1105, 585] on textarea at bounding box center [1023, 641] width 265 height 113
type textarea "Can you please call the store [PHONE_NUMBER]"
checkbox input "true"
